Goal: Navigation & Orientation: Find specific page/section

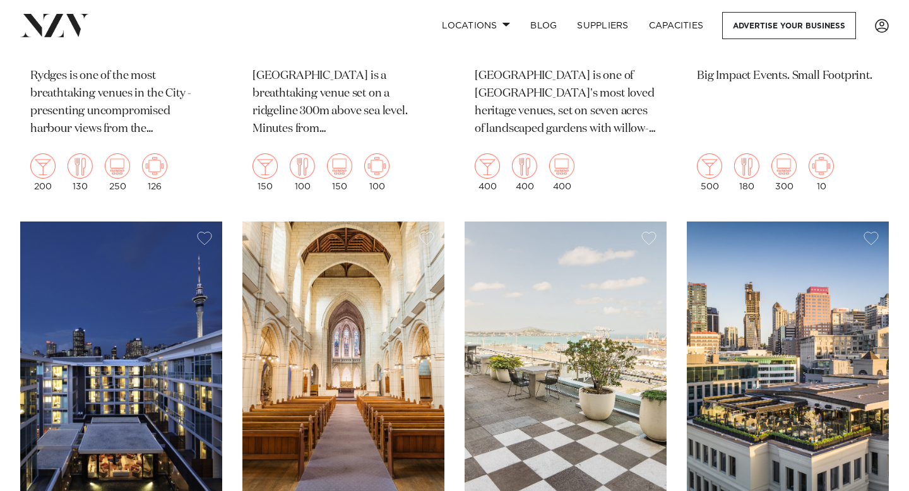
scroll to position [897, 0]
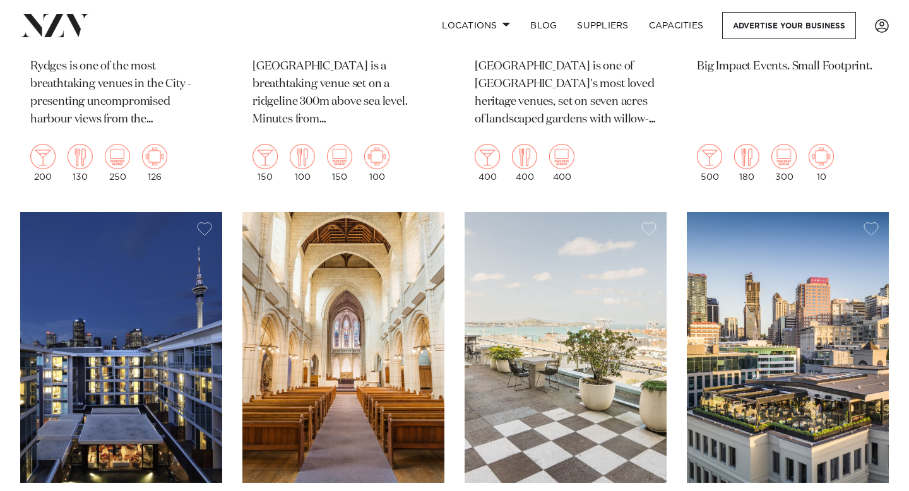
click at [329, 348] on img at bounding box center [343, 347] width 202 height 271
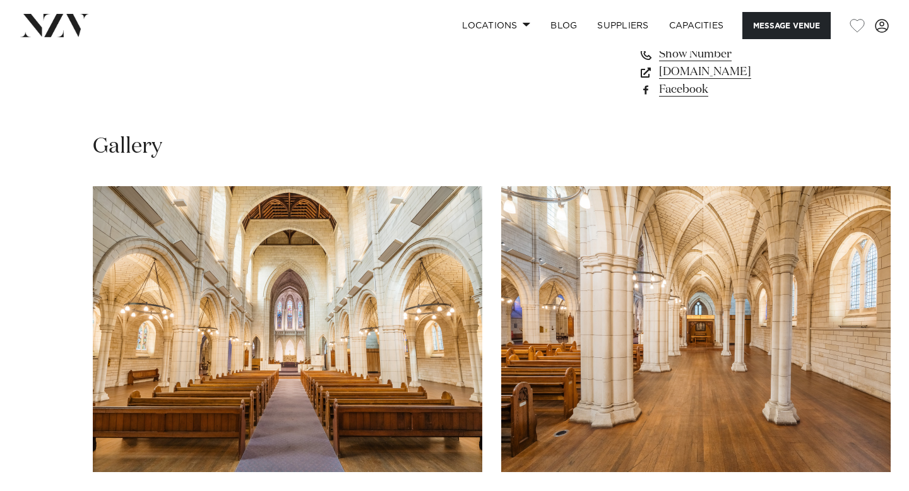
scroll to position [1106, 0]
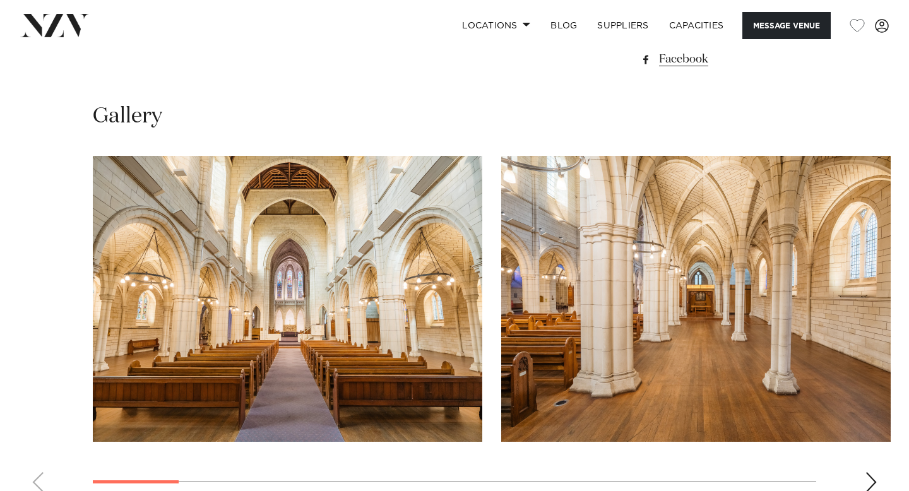
click at [863, 407] on swiper-container at bounding box center [454, 329] width 909 height 346
click at [869, 472] on div "Next slide" at bounding box center [871, 482] width 13 height 20
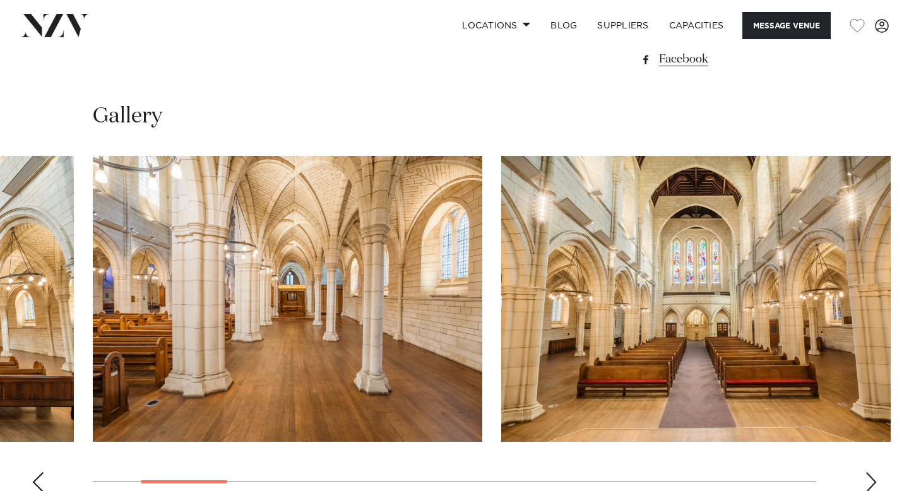
click at [870, 472] on div "Next slide" at bounding box center [871, 482] width 13 height 20
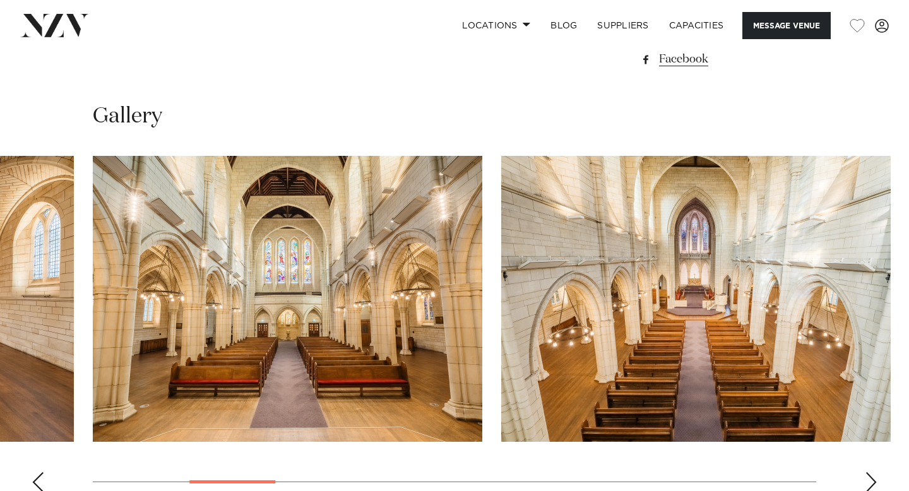
click at [869, 472] on div "Next slide" at bounding box center [871, 482] width 13 height 20
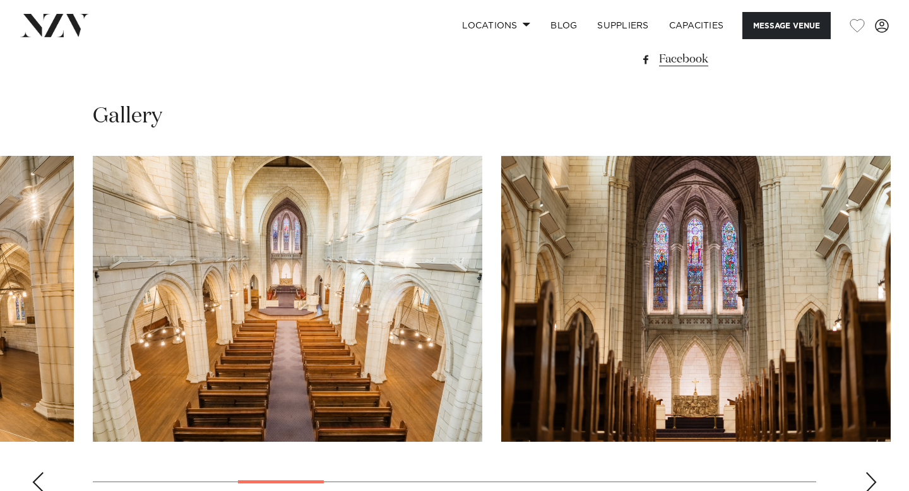
click at [869, 472] on div "Next slide" at bounding box center [871, 482] width 13 height 20
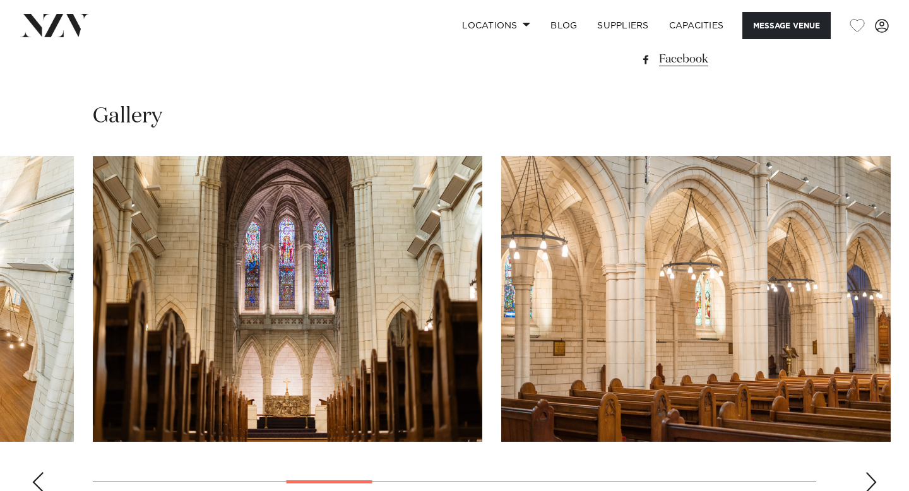
click at [869, 472] on div "Next slide" at bounding box center [871, 482] width 13 height 20
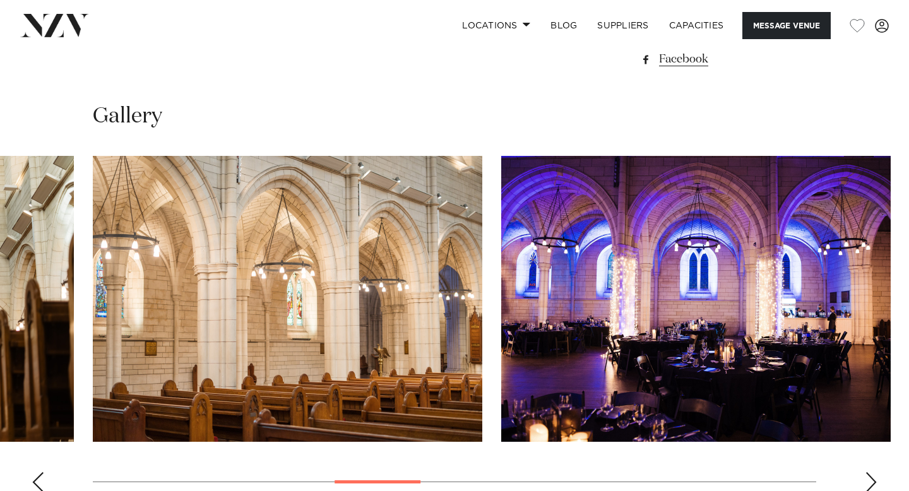
click at [869, 472] on div "Next slide" at bounding box center [871, 482] width 13 height 20
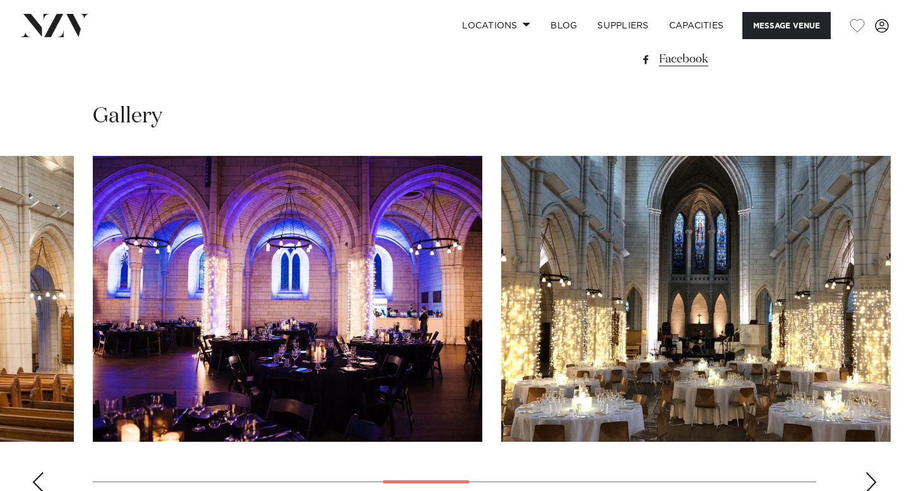
click at [870, 472] on div "Next slide" at bounding box center [871, 482] width 13 height 20
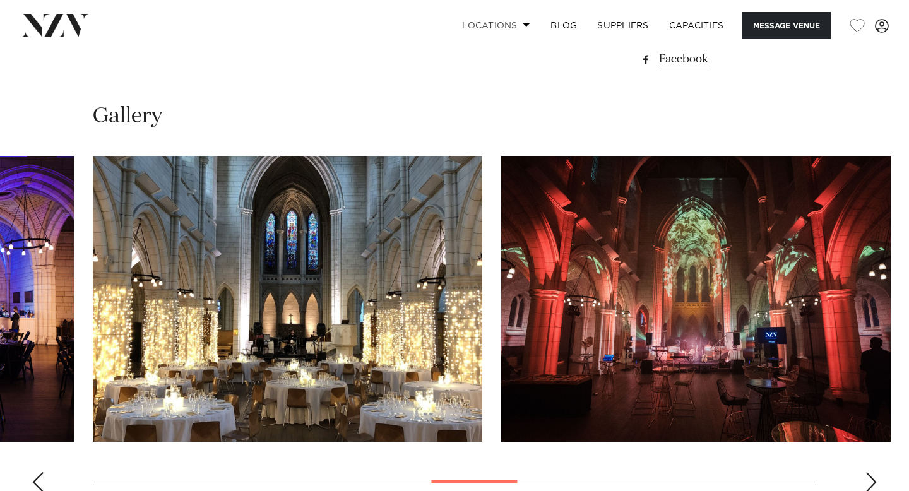
click at [478, 29] on link "Locations" at bounding box center [496, 25] width 88 height 27
